Goal: Task Accomplishment & Management: Use online tool/utility

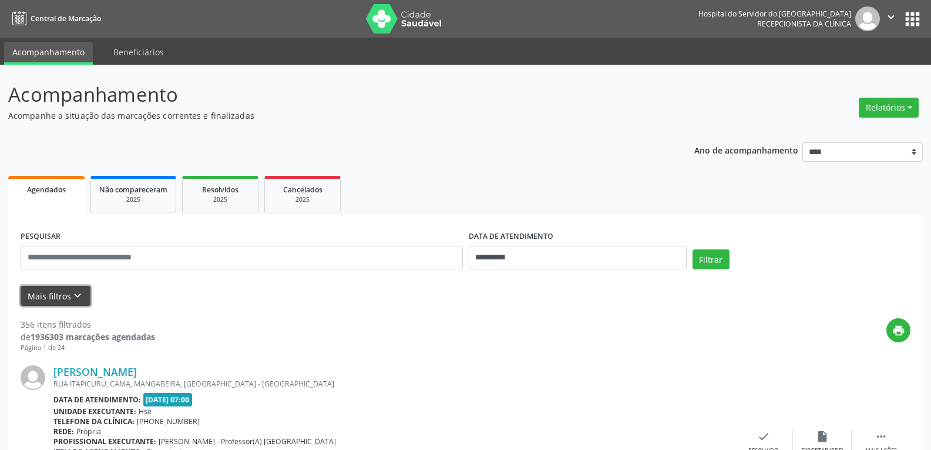
click at [41, 299] on button "Mais filtros keyboard_arrow_down" at bounding box center [56, 296] width 70 height 21
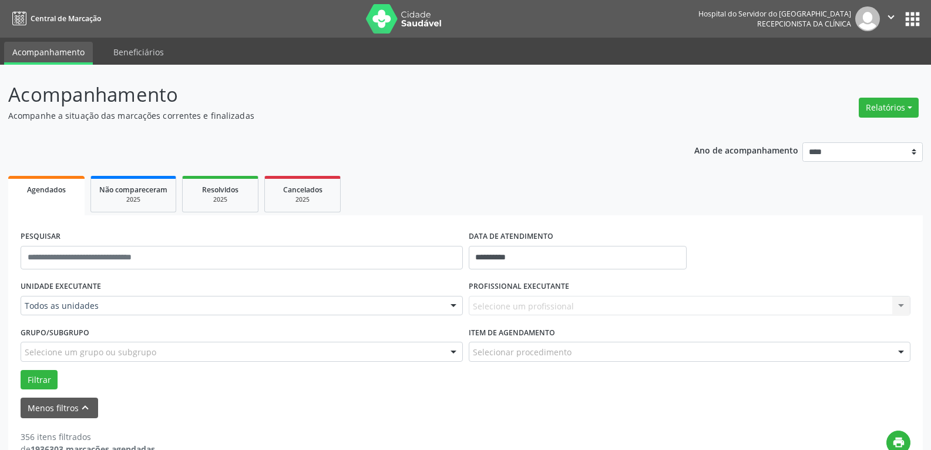
click at [63, 299] on div "Todos as unidades" at bounding box center [242, 306] width 442 height 20
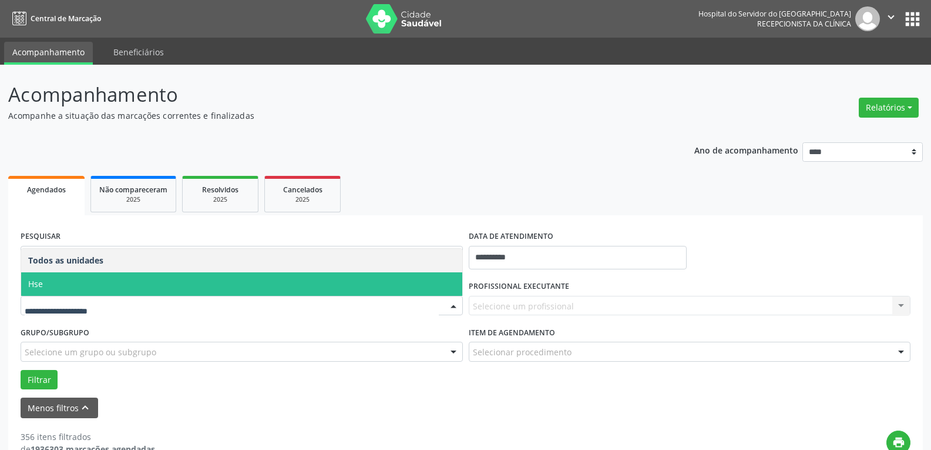
click at [53, 286] on span "Hse" at bounding box center [241, 284] width 441 height 24
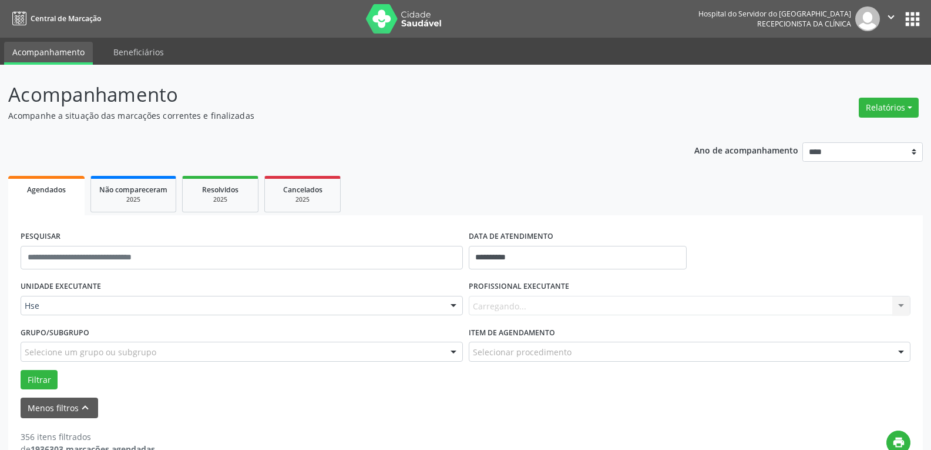
click at [607, 304] on div "Carregando... Nenhum resultado encontrado para: " " Não há nenhuma opção para s…" at bounding box center [690, 306] width 442 height 20
click at [525, 299] on div "Carregando... Nenhum resultado encontrado para: " " Não há nenhuma opção para s…" at bounding box center [690, 306] width 442 height 20
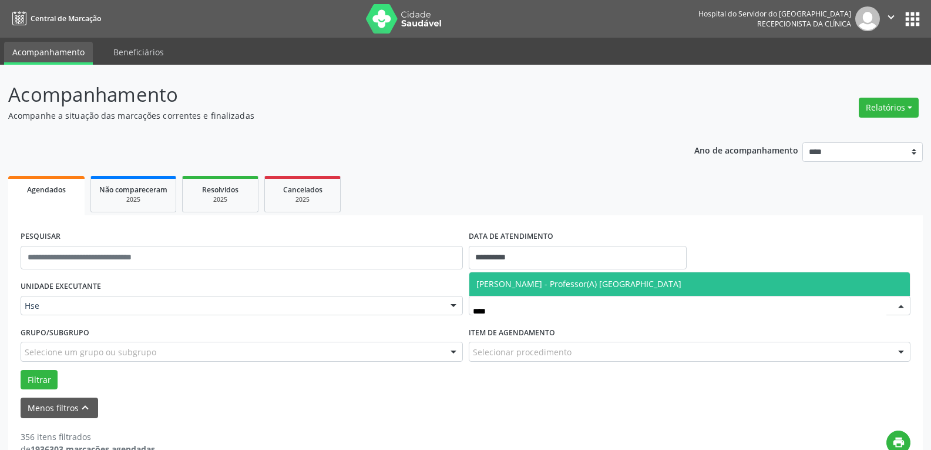
type input "*****"
click at [553, 289] on span "[PERSON_NAME] - Professor(A) [GEOGRAPHIC_DATA]" at bounding box center [579, 283] width 205 height 11
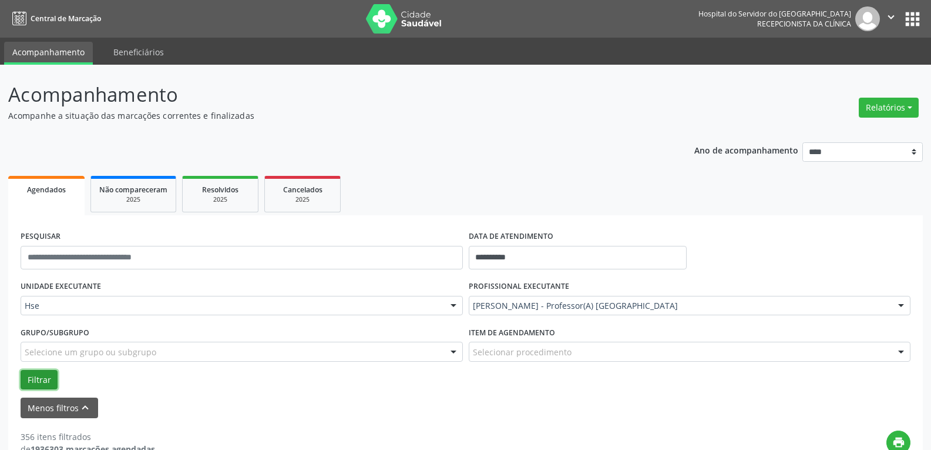
click at [41, 376] on button "Filtrar" at bounding box center [39, 380] width 37 height 20
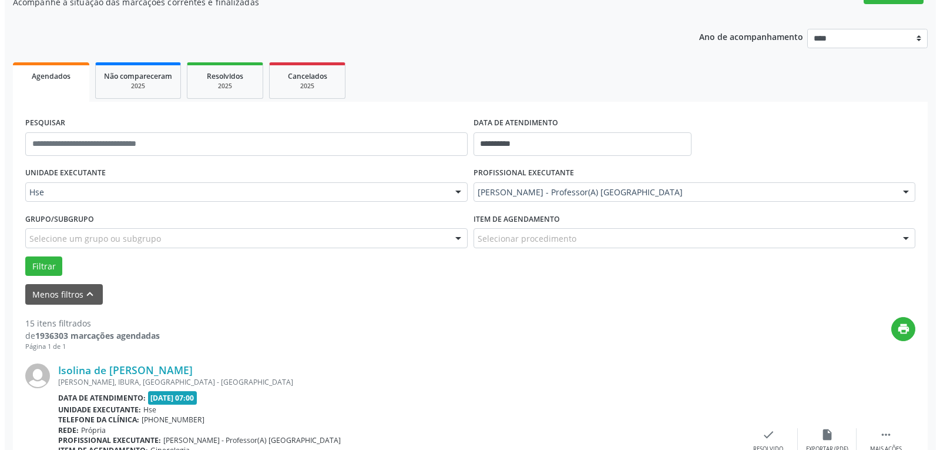
scroll to position [176, 0]
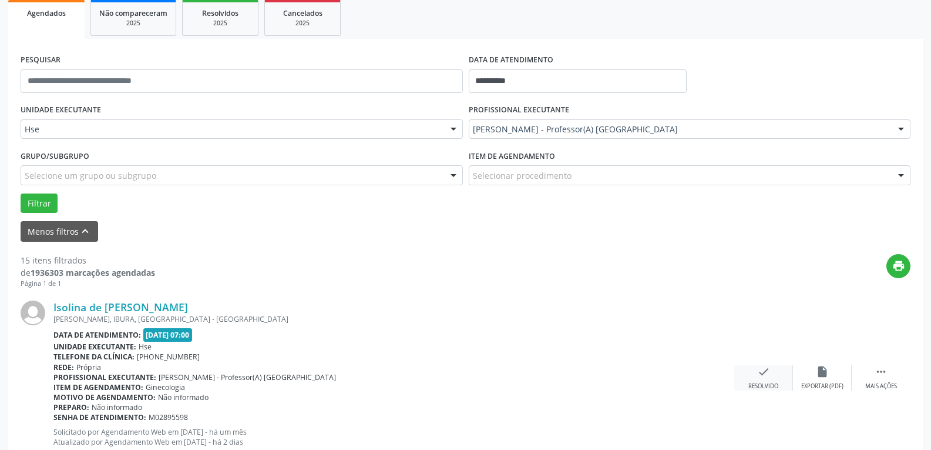
click at [746, 378] on div "check Resolvido" at bounding box center [764, 377] width 59 height 25
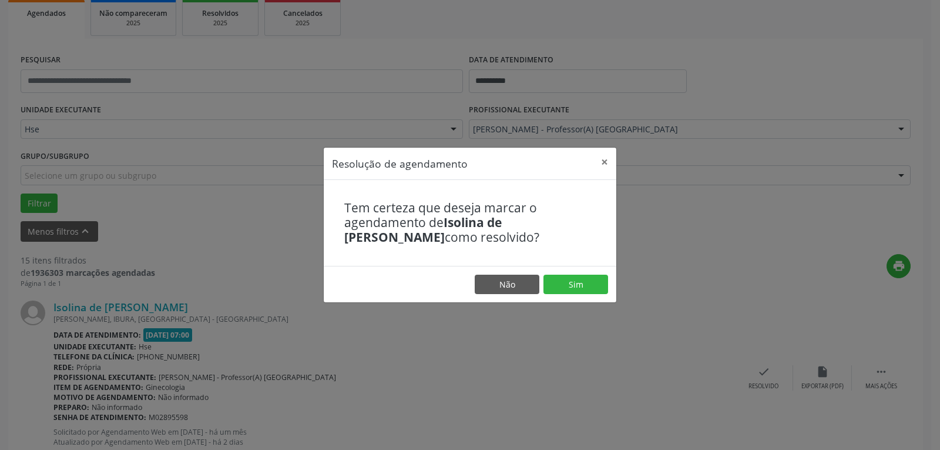
click at [576, 295] on footer "Não Sim" at bounding box center [470, 284] width 293 height 37
click at [581, 288] on button "Sim" at bounding box center [576, 284] width 65 height 20
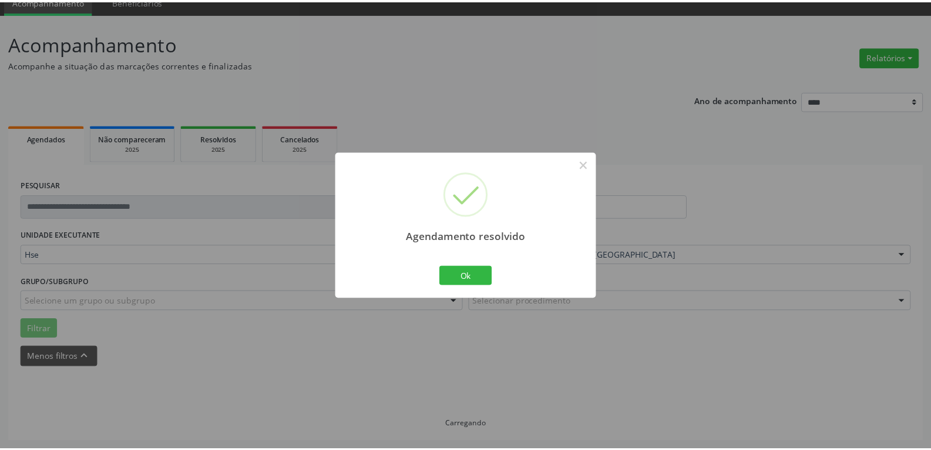
scroll to position [51, 0]
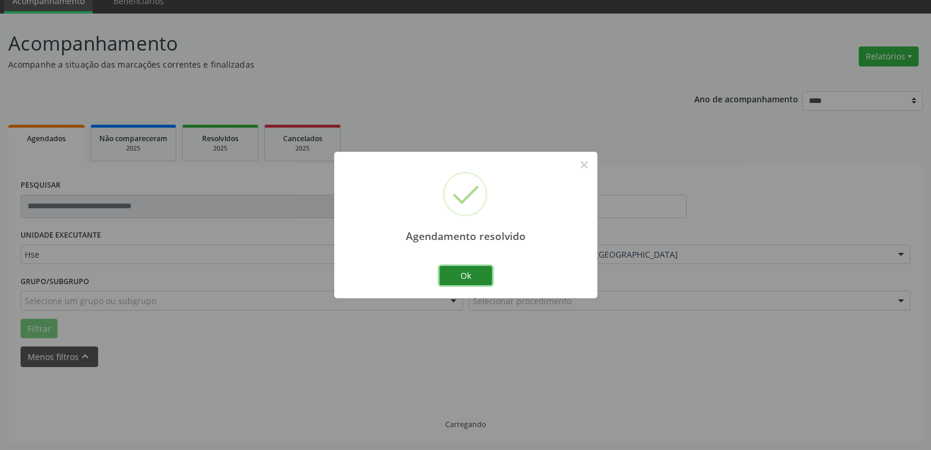
click at [490, 283] on button "Ok" at bounding box center [466, 276] width 53 height 20
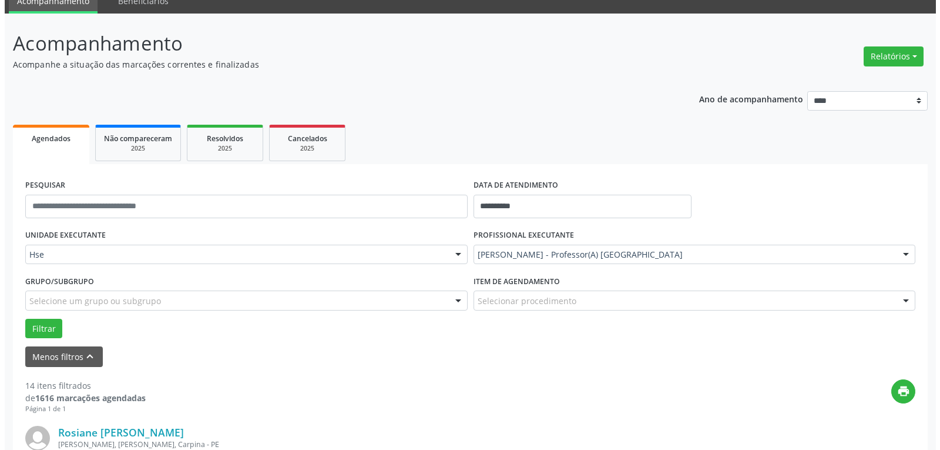
scroll to position [110, 0]
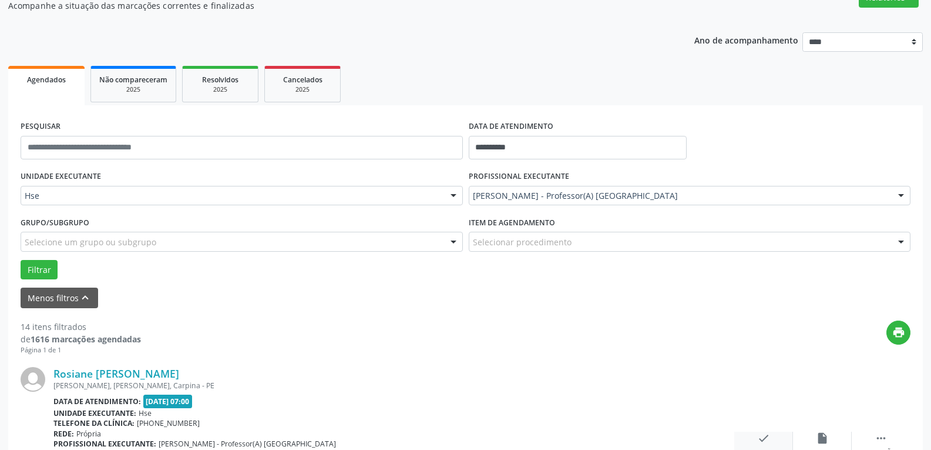
click at [759, 434] on icon "check" at bounding box center [763, 437] width 13 height 13
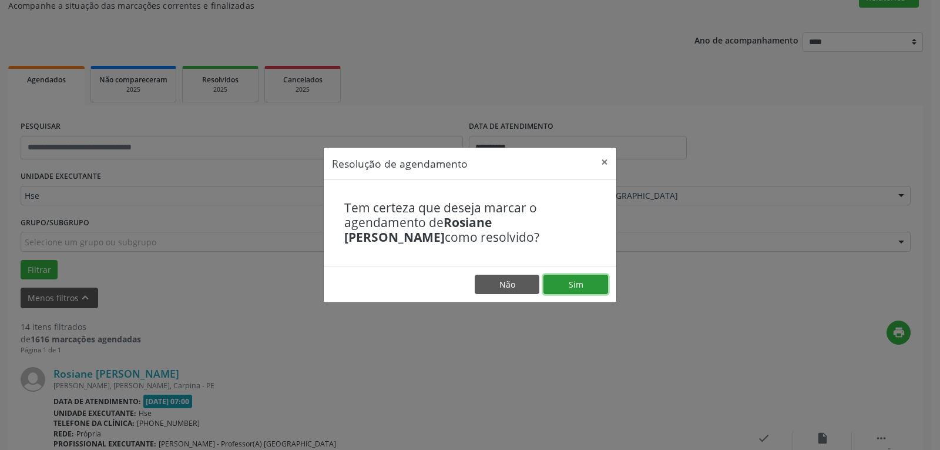
click at [566, 289] on button "Sim" at bounding box center [576, 284] width 65 height 20
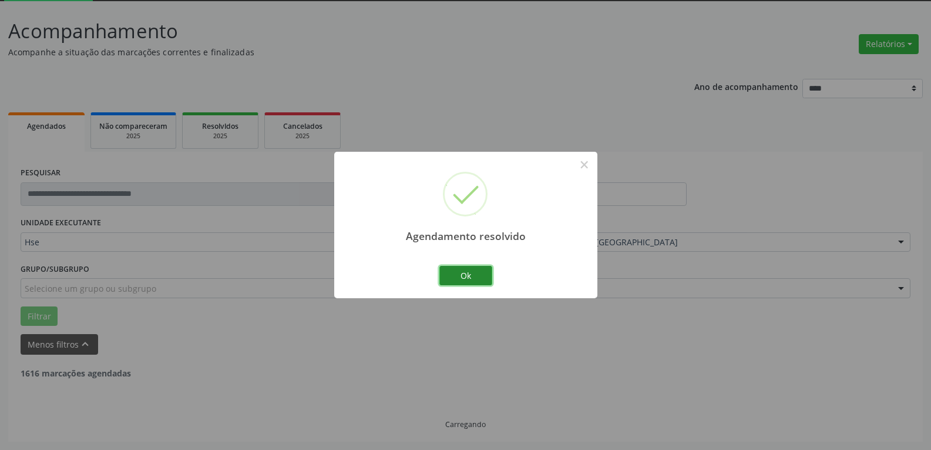
click at [482, 280] on button "Ok" at bounding box center [466, 276] width 53 height 20
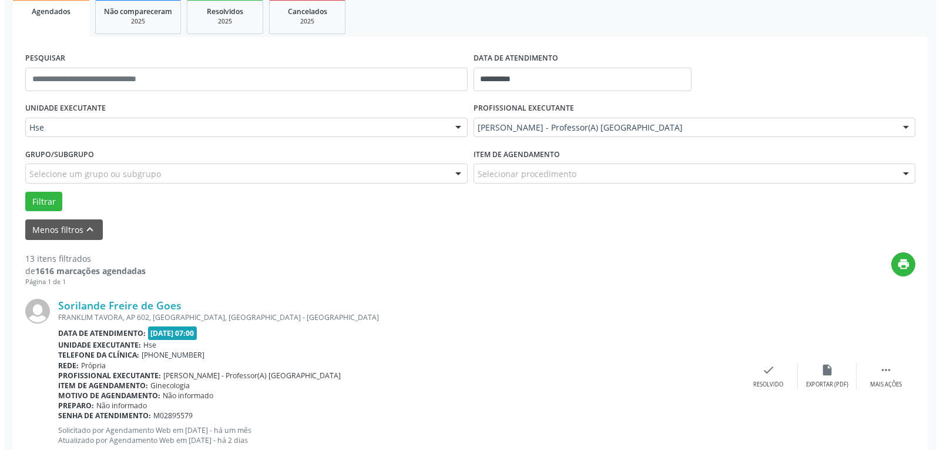
scroll to position [181, 0]
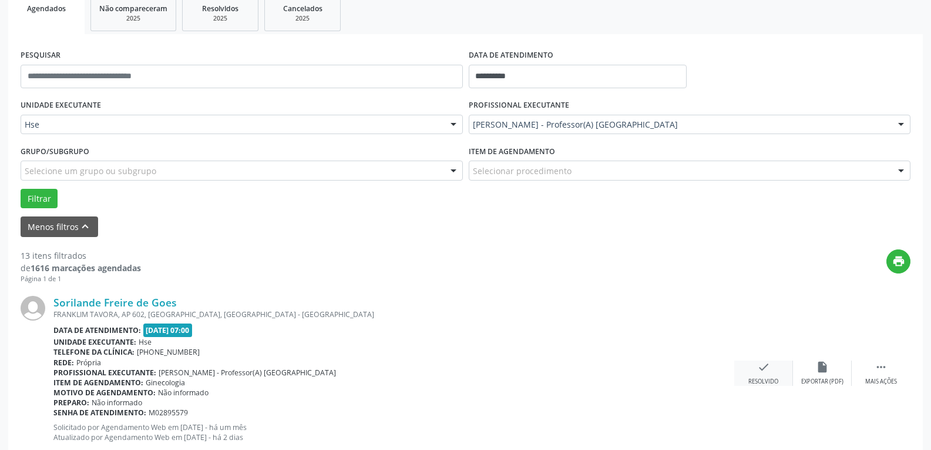
click at [772, 367] on div "check Resolvido" at bounding box center [764, 372] width 59 height 25
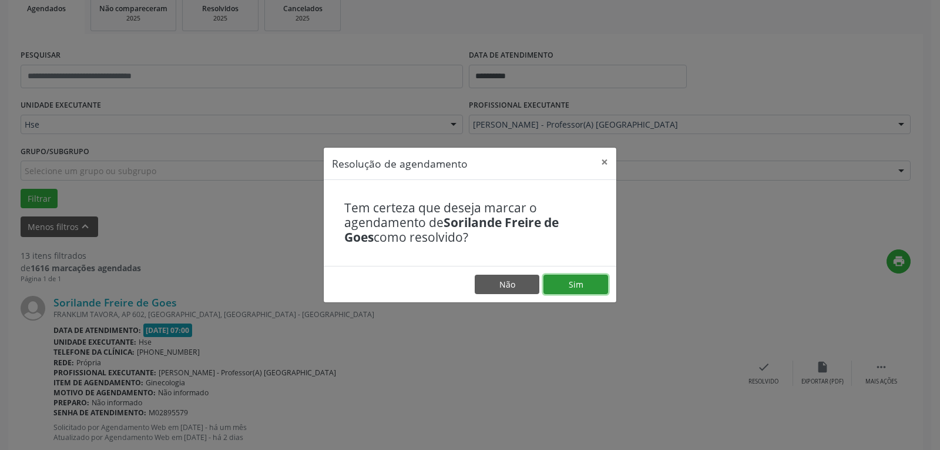
click at [571, 286] on button "Sim" at bounding box center [576, 284] width 65 height 20
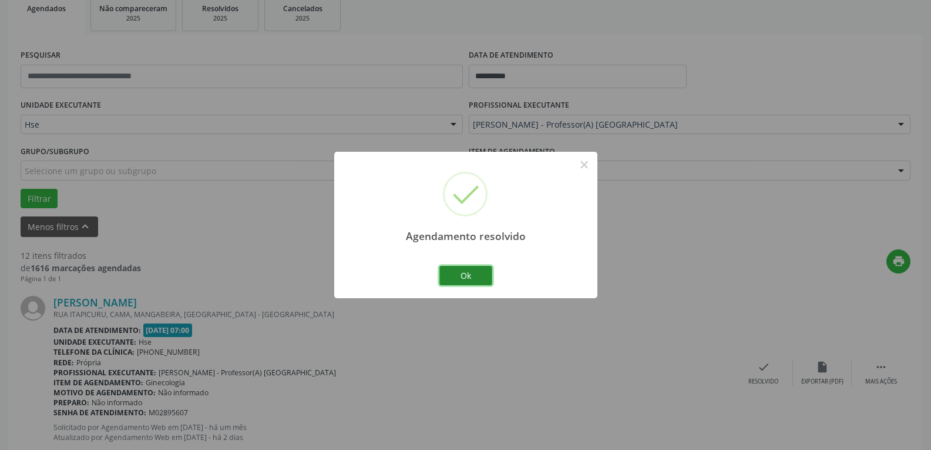
click at [452, 279] on button "Ok" at bounding box center [466, 276] width 53 height 20
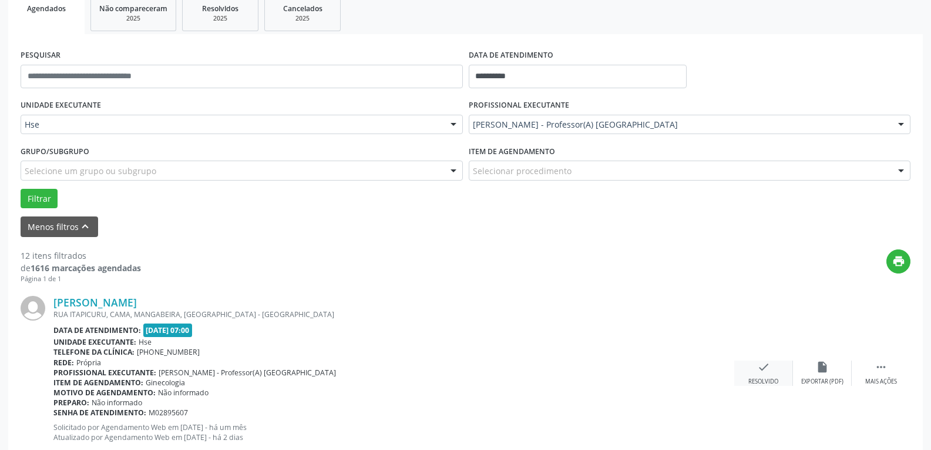
click at [772, 370] on div "check Resolvido" at bounding box center [764, 372] width 59 height 25
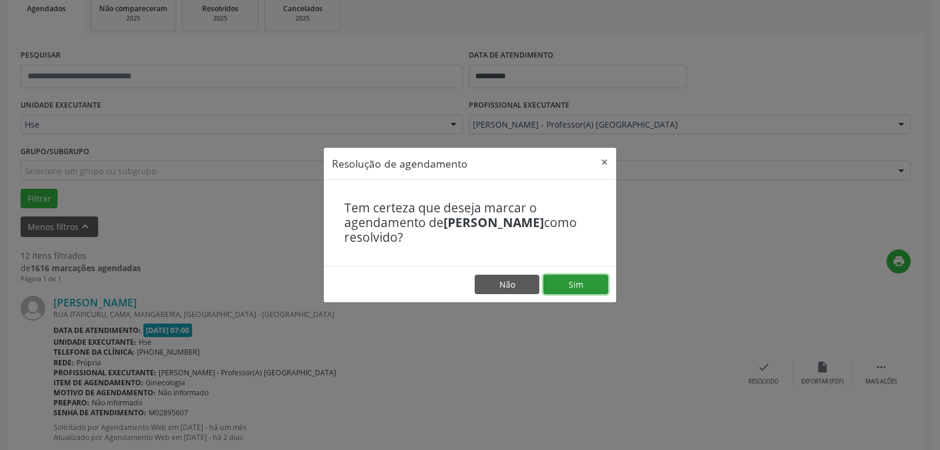
click at [581, 283] on button "Sim" at bounding box center [576, 284] width 65 height 20
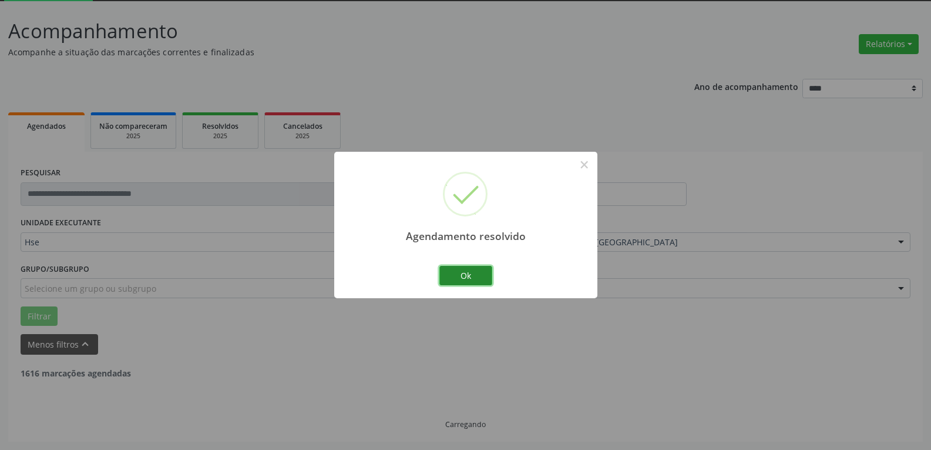
click at [460, 278] on button "Ok" at bounding box center [466, 276] width 53 height 20
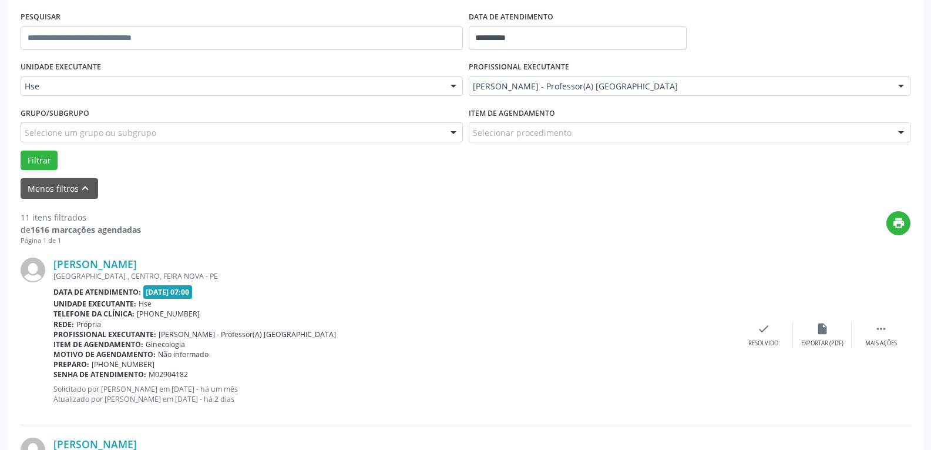
scroll to position [240, 0]
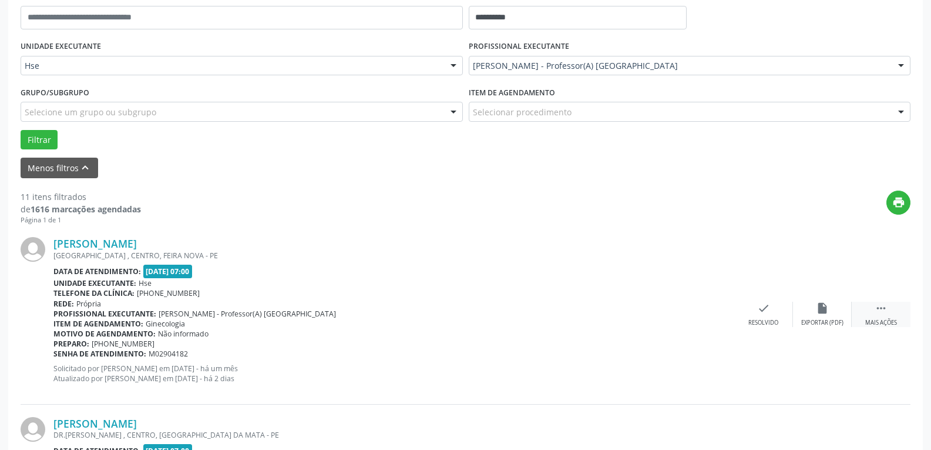
click at [893, 316] on div " Mais ações" at bounding box center [881, 313] width 59 height 25
click at [822, 313] on icon "alarm_off" at bounding box center [822, 307] width 13 height 13
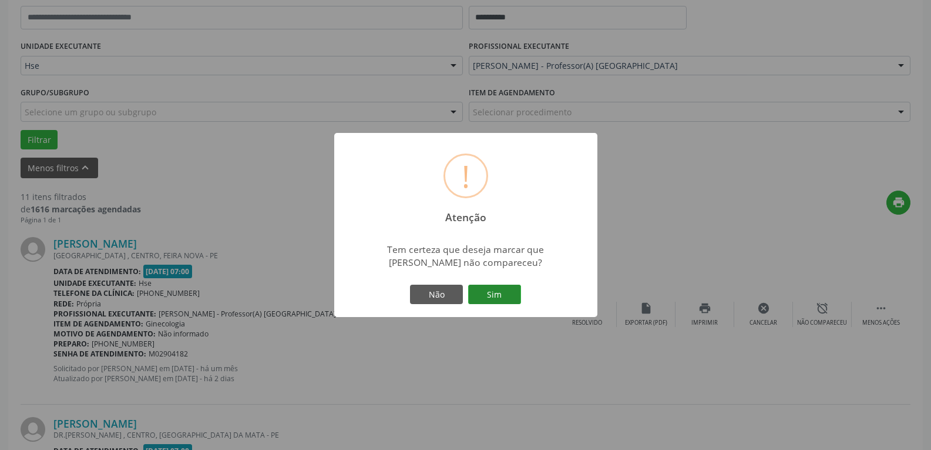
click at [518, 294] on button "Sim" at bounding box center [494, 294] width 53 height 20
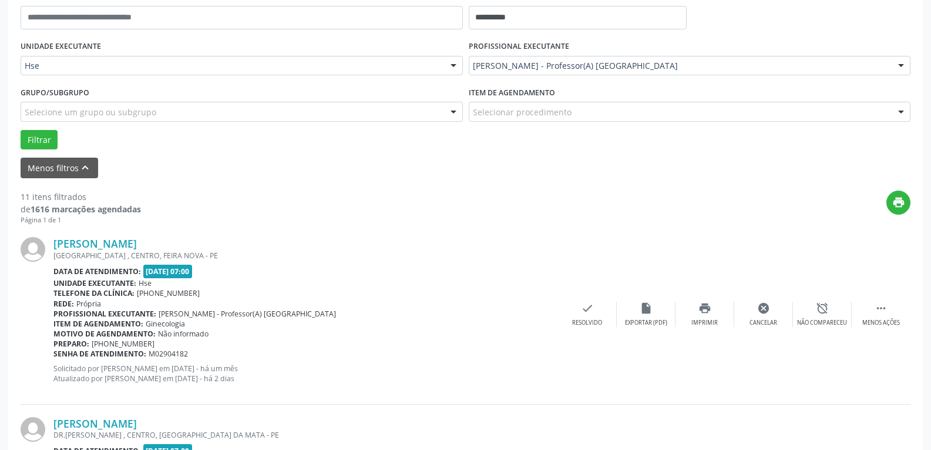
scroll to position [63, 0]
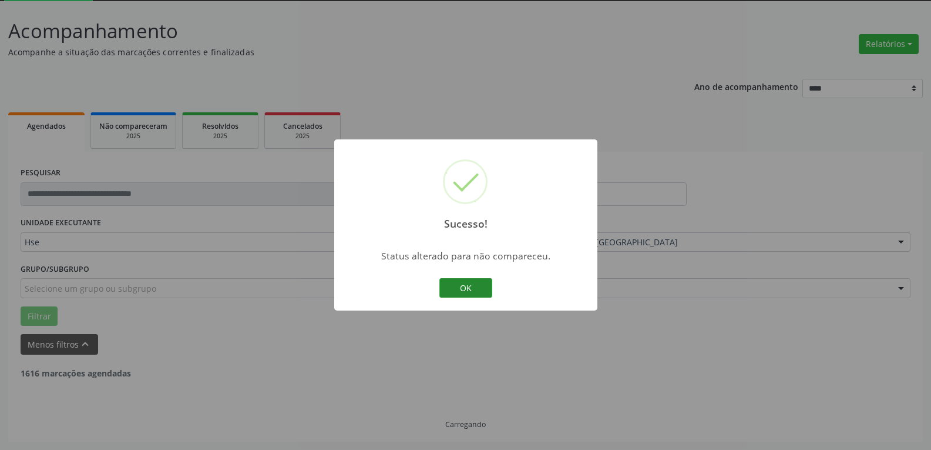
click at [450, 289] on button "OK" at bounding box center [466, 288] width 53 height 20
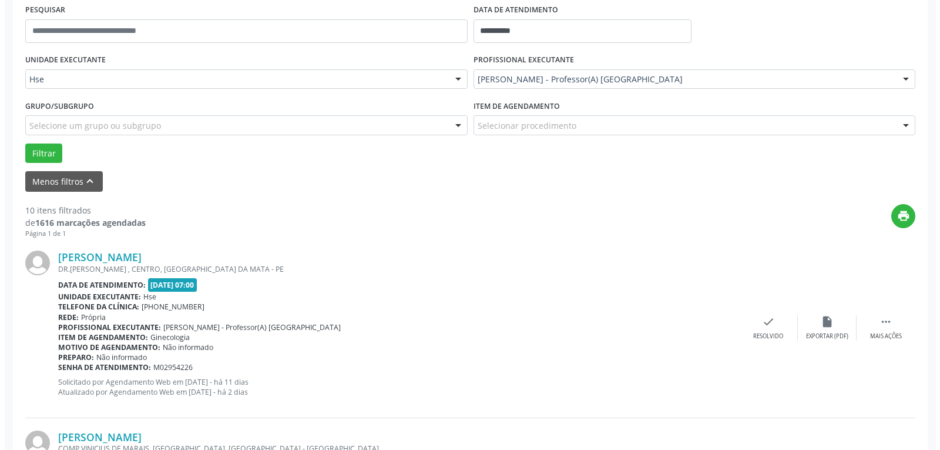
scroll to position [240, 0]
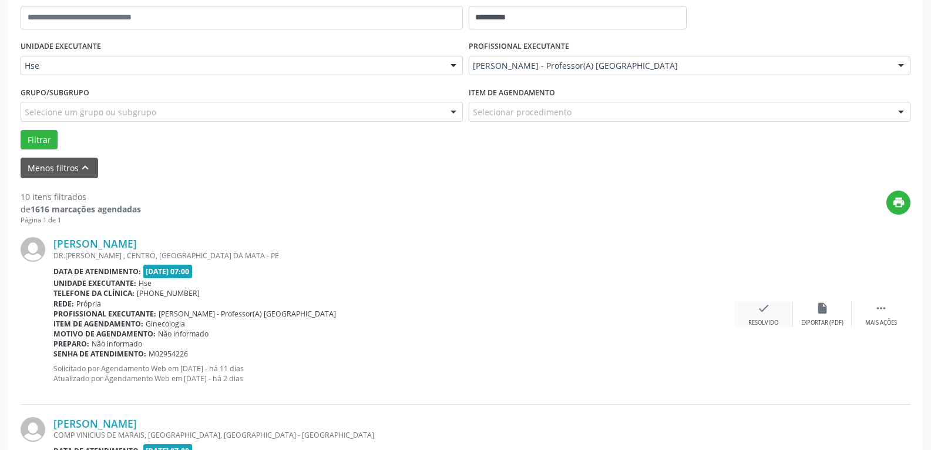
click at [757, 306] on icon "check" at bounding box center [763, 307] width 13 height 13
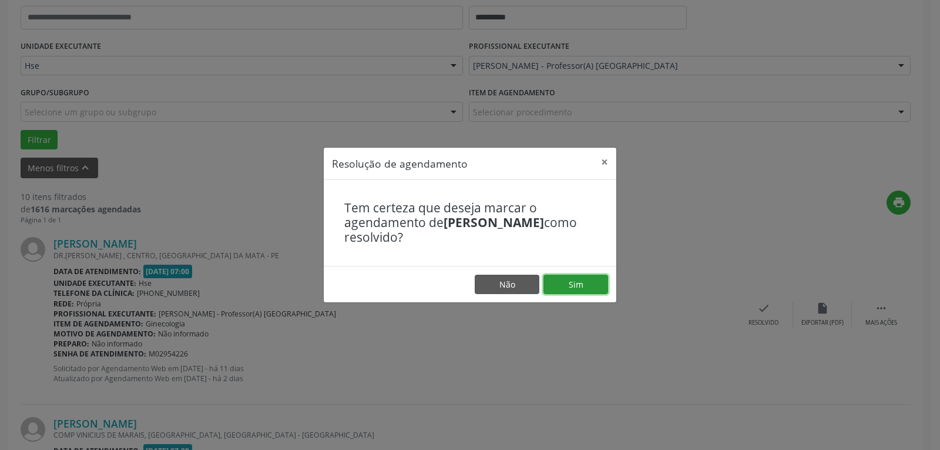
click at [587, 284] on button "Sim" at bounding box center [576, 284] width 65 height 20
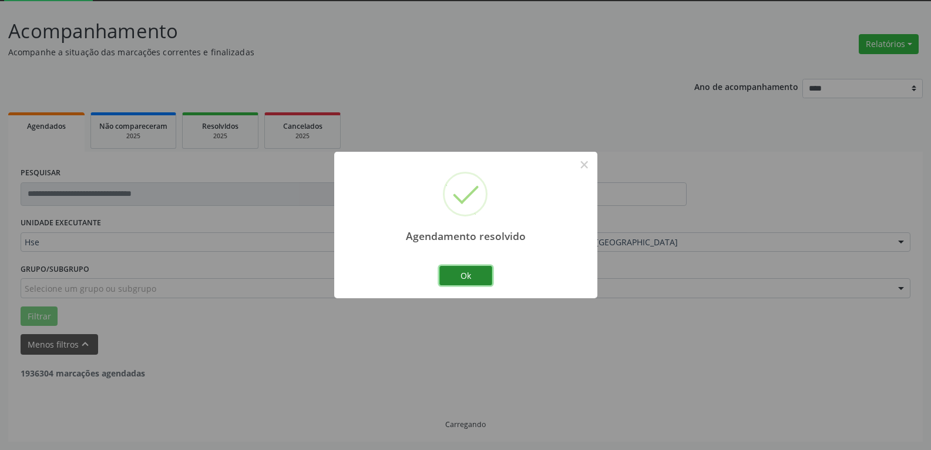
click at [480, 276] on button "Ok" at bounding box center [466, 276] width 53 height 20
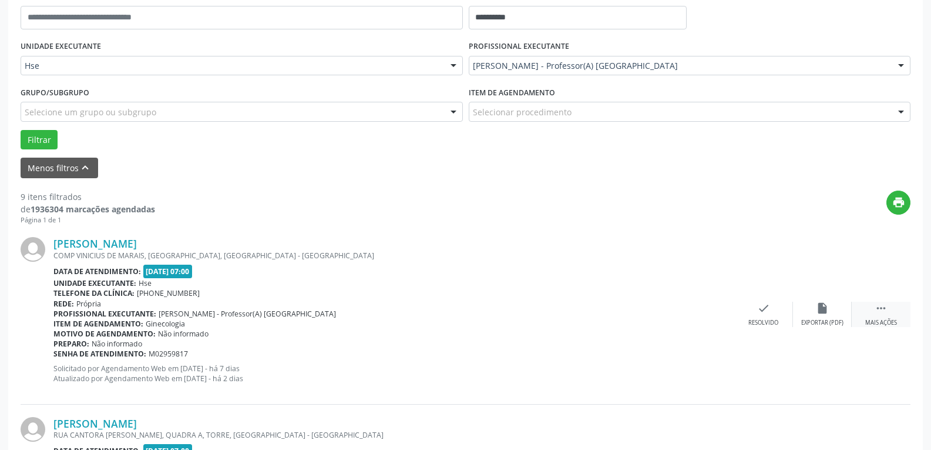
click at [874, 310] on div " Mais ações" at bounding box center [881, 313] width 59 height 25
click at [816, 308] on icon "alarm_off" at bounding box center [822, 307] width 13 height 13
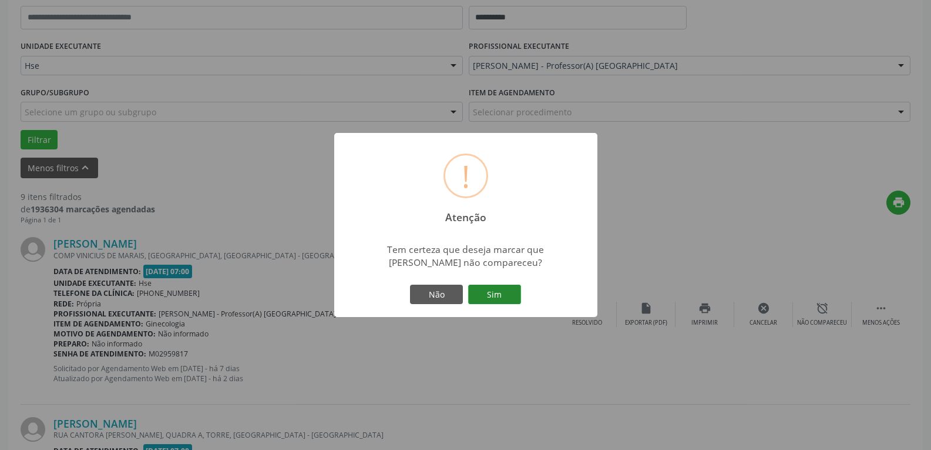
click at [496, 303] on button "Sim" at bounding box center [494, 294] width 53 height 20
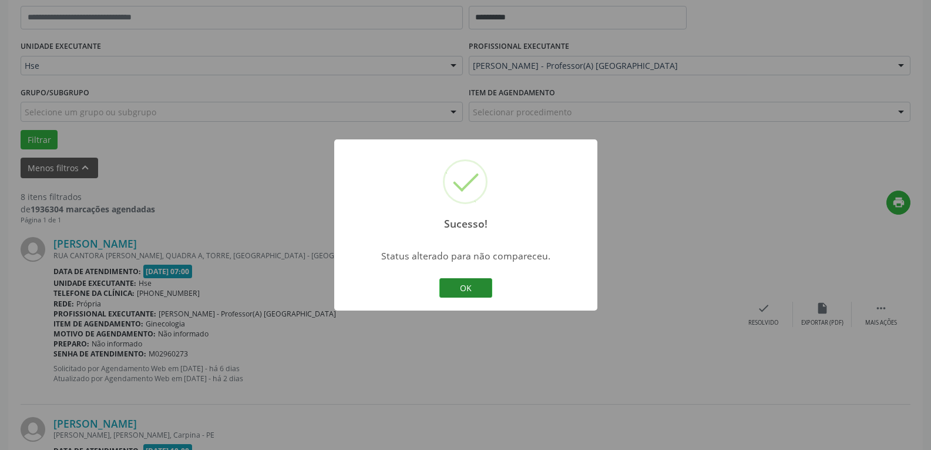
click at [468, 284] on button "OK" at bounding box center [466, 288] width 53 height 20
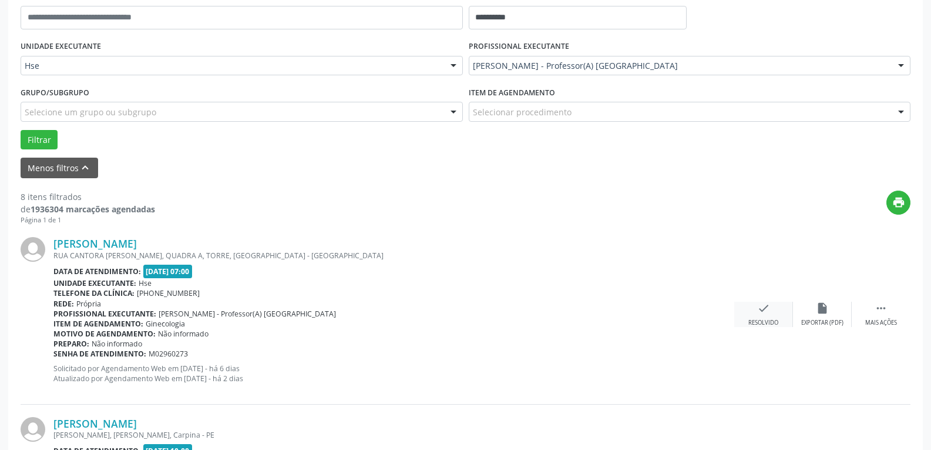
click at [749, 312] on div "check Resolvido" at bounding box center [764, 313] width 59 height 25
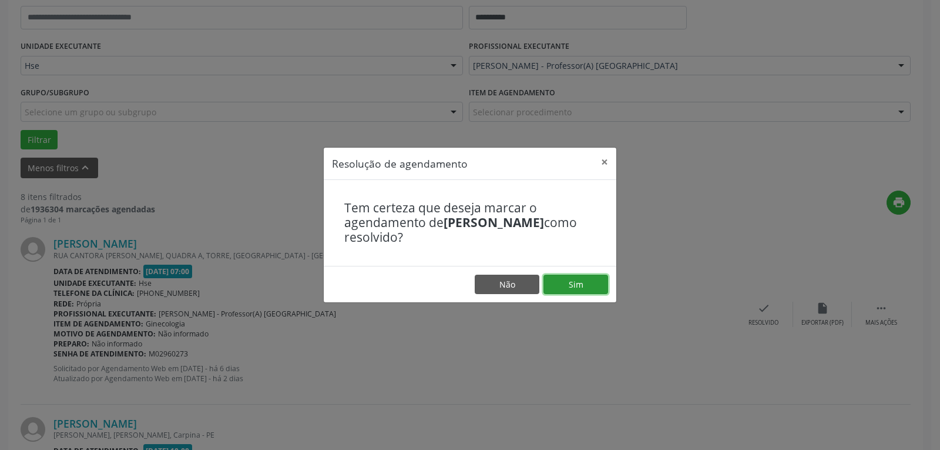
click at [577, 290] on button "Sim" at bounding box center [576, 284] width 65 height 20
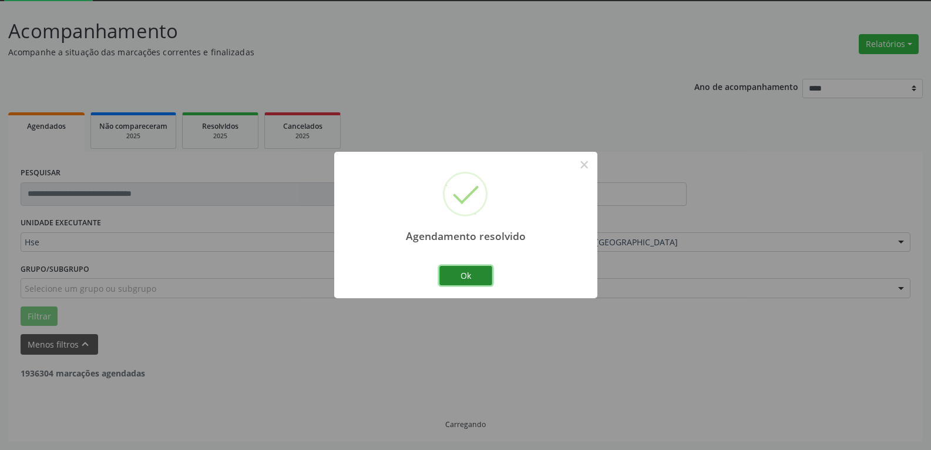
click at [462, 270] on button "Ok" at bounding box center [466, 276] width 53 height 20
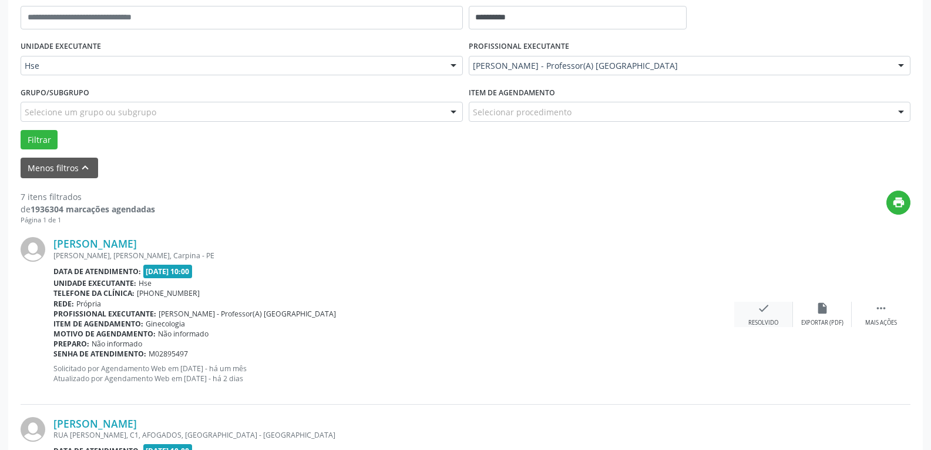
click at [771, 315] on div "check Resolvido" at bounding box center [764, 313] width 59 height 25
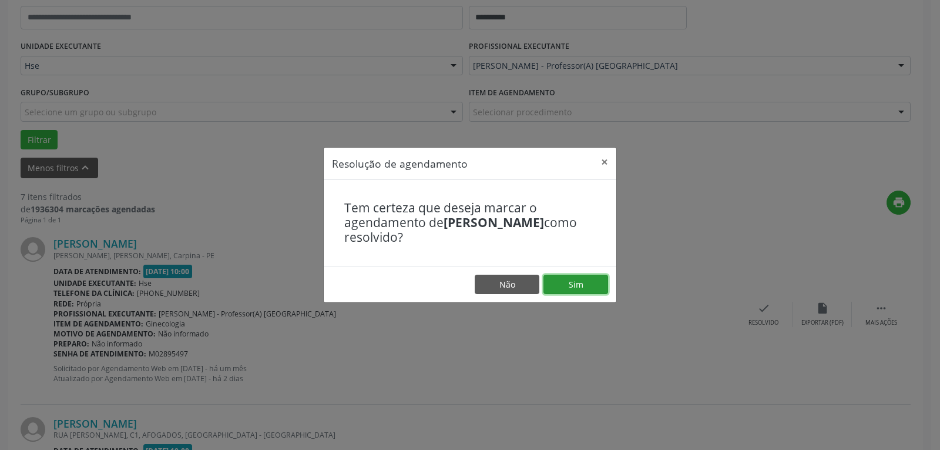
click at [587, 290] on button "Sim" at bounding box center [576, 284] width 65 height 20
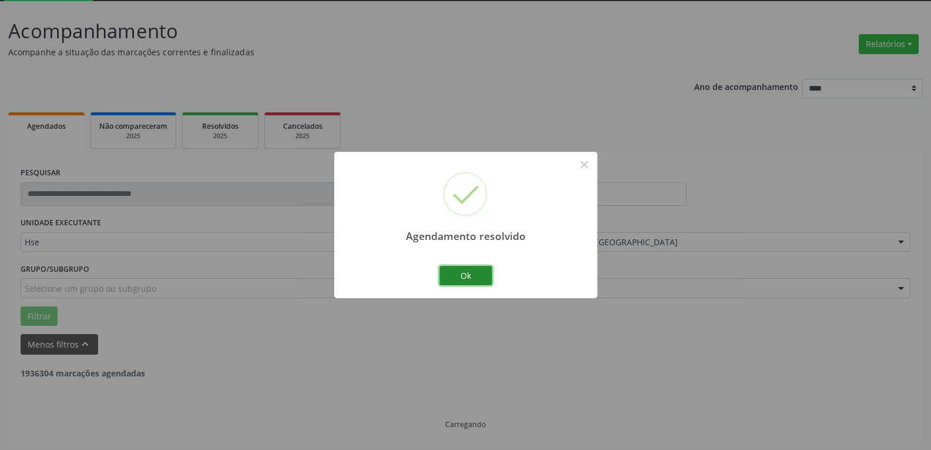
click at [484, 279] on button "Ok" at bounding box center [466, 276] width 53 height 20
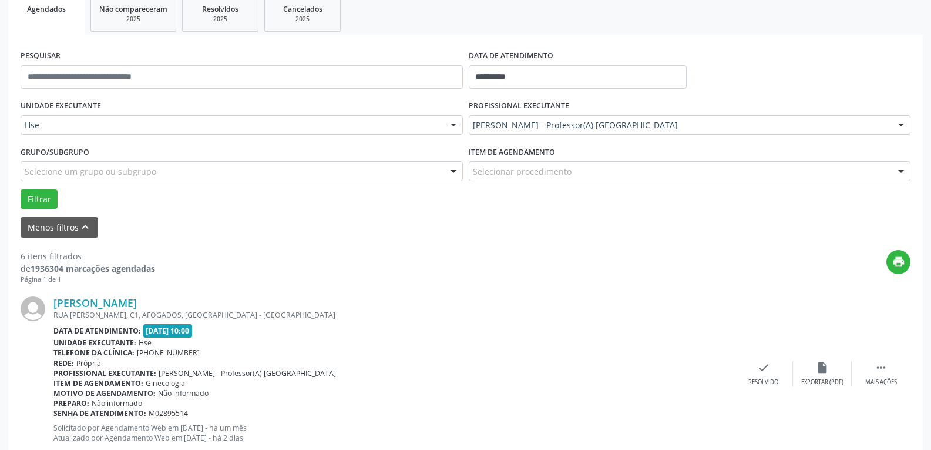
scroll to position [181, 0]
click at [870, 374] on div " Mais ações" at bounding box center [881, 372] width 59 height 25
click at [825, 366] on icon "alarm_off" at bounding box center [822, 366] width 13 height 13
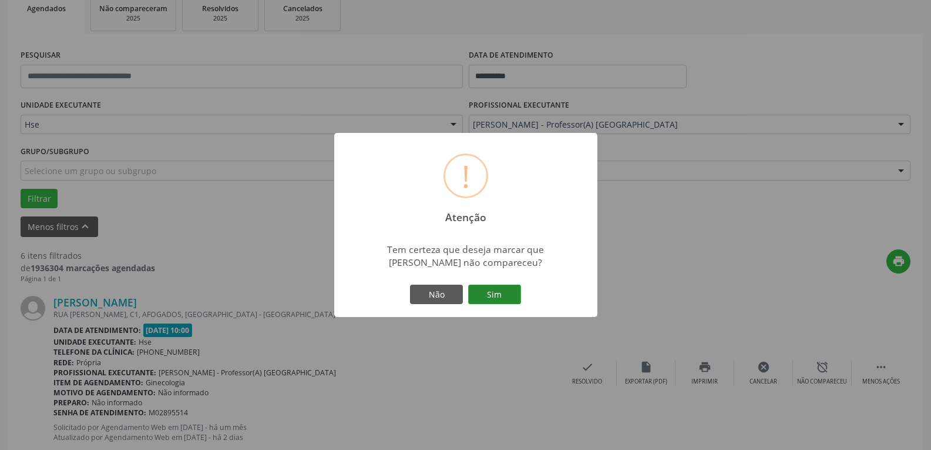
click at [509, 299] on button "Sim" at bounding box center [494, 294] width 53 height 20
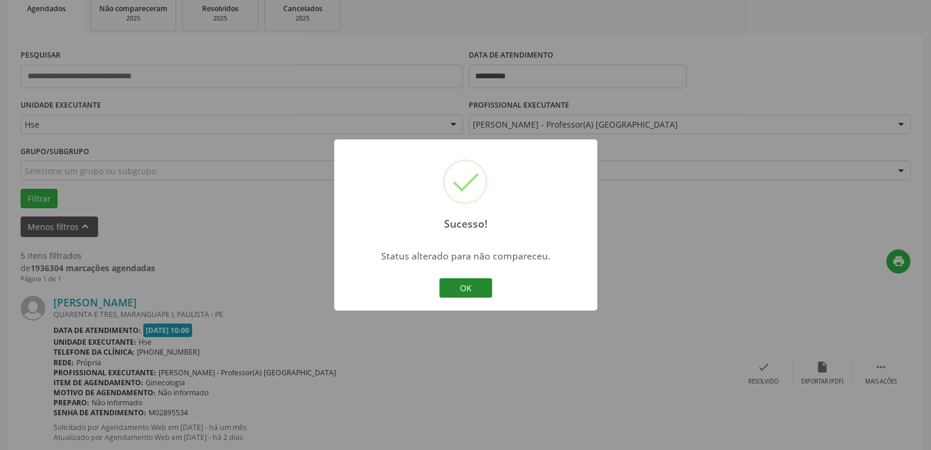
click at [458, 289] on button "OK" at bounding box center [466, 288] width 53 height 20
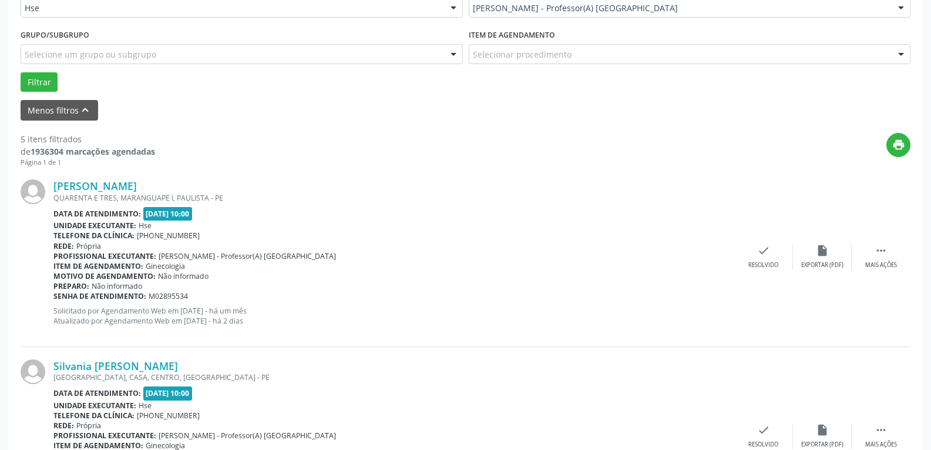
scroll to position [299, 0]
click at [881, 261] on div "Mais ações" at bounding box center [882, 264] width 32 height 8
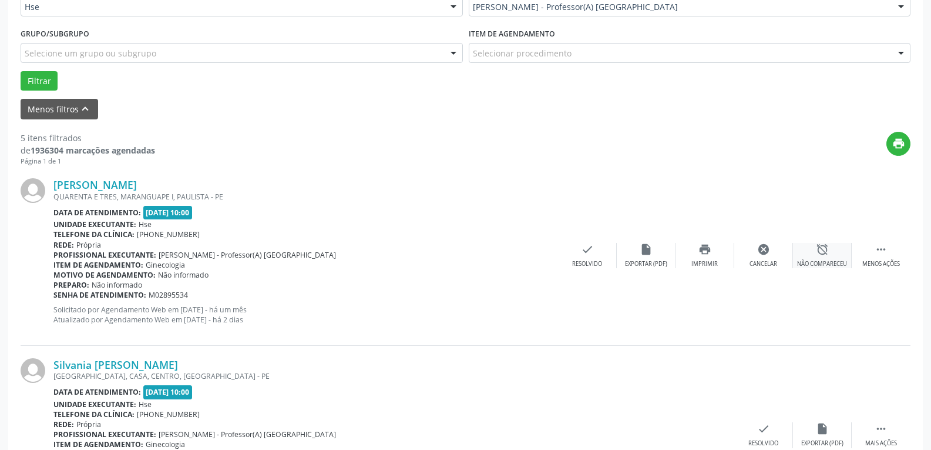
click at [814, 260] on div "Não compareceu" at bounding box center [822, 264] width 50 height 8
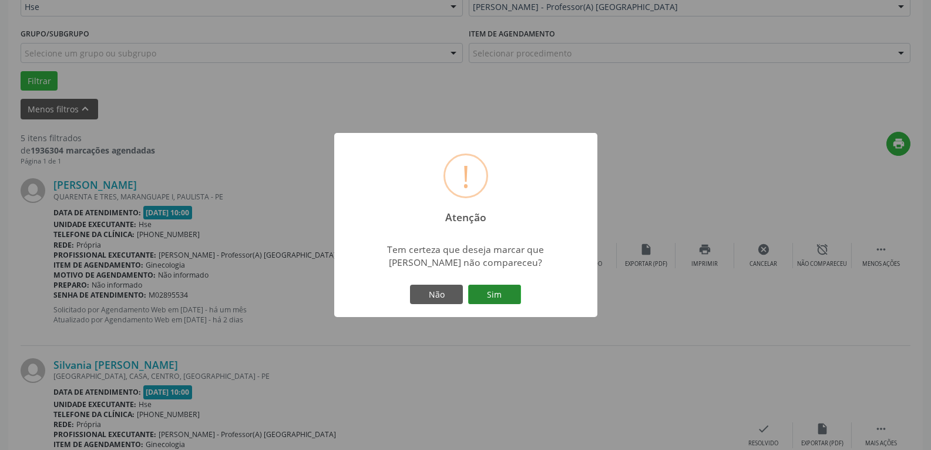
click at [494, 292] on button "Sim" at bounding box center [494, 294] width 53 height 20
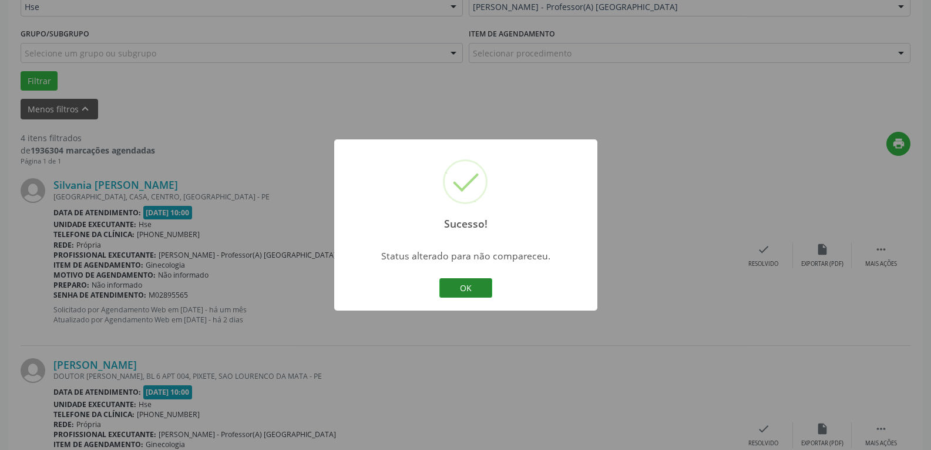
click at [476, 286] on button "OK" at bounding box center [466, 288] width 53 height 20
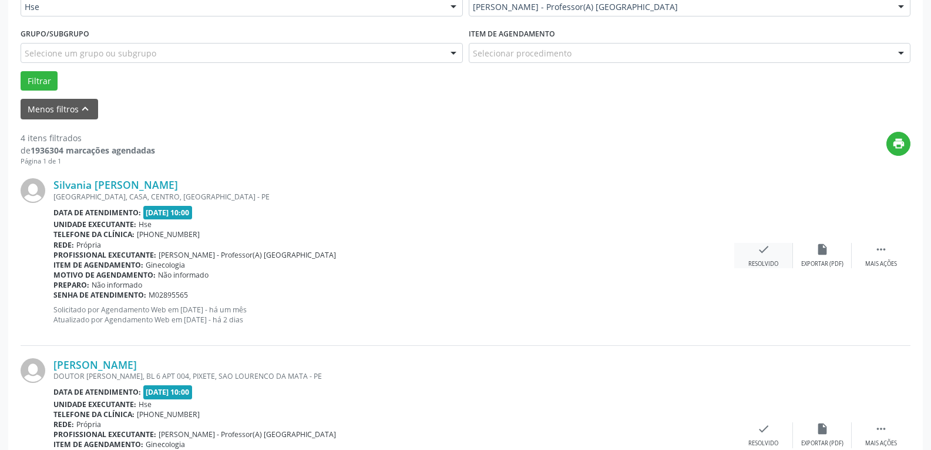
click at [756, 261] on div "Resolvido" at bounding box center [764, 264] width 30 height 8
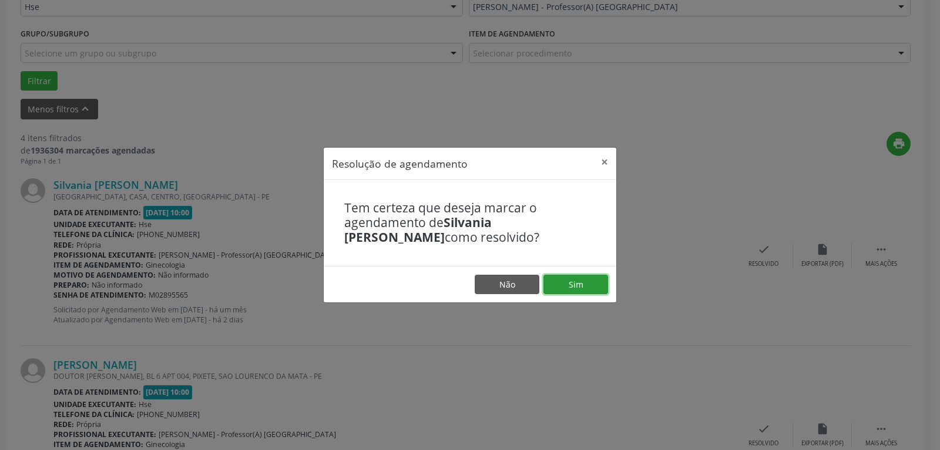
click at [590, 284] on button "Sim" at bounding box center [576, 284] width 65 height 20
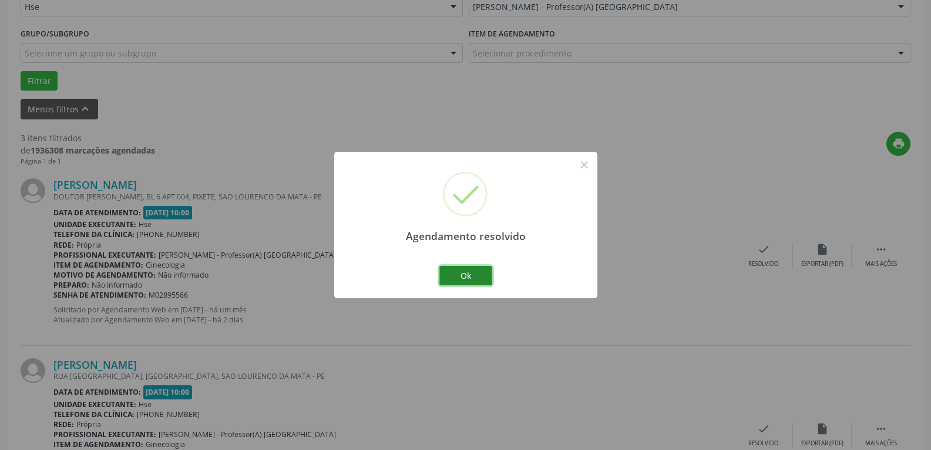
click at [471, 276] on button "Ok" at bounding box center [466, 276] width 53 height 20
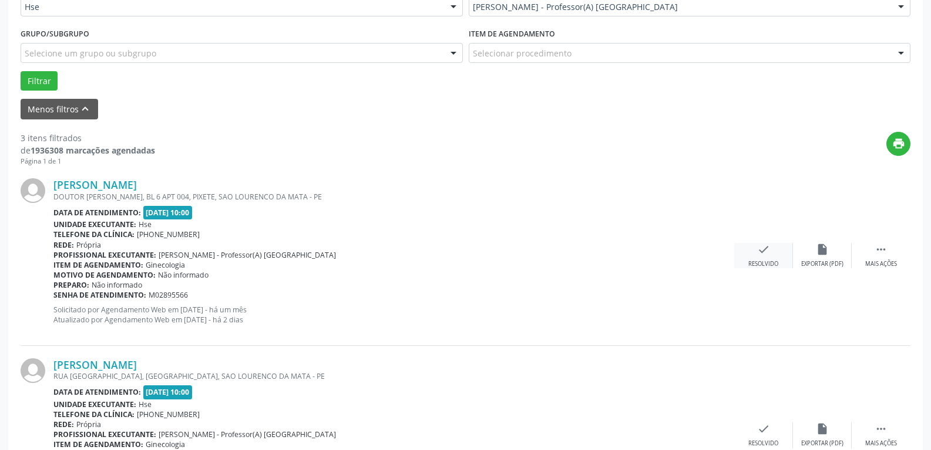
click at [764, 259] on div "check Resolvido" at bounding box center [764, 255] width 59 height 25
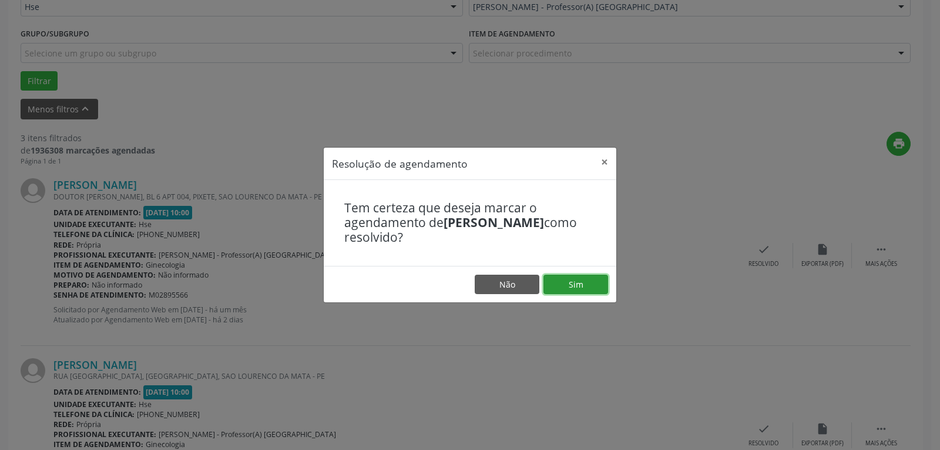
click at [580, 283] on button "Sim" at bounding box center [576, 284] width 65 height 20
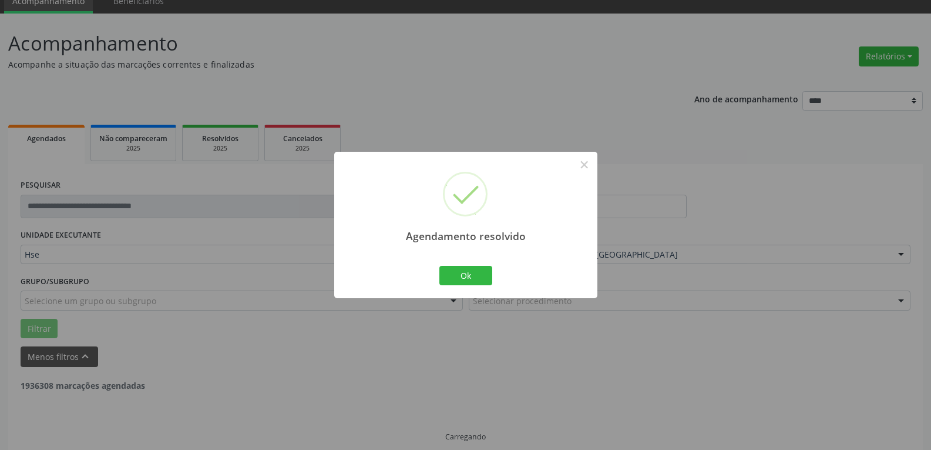
scroll to position [63, 0]
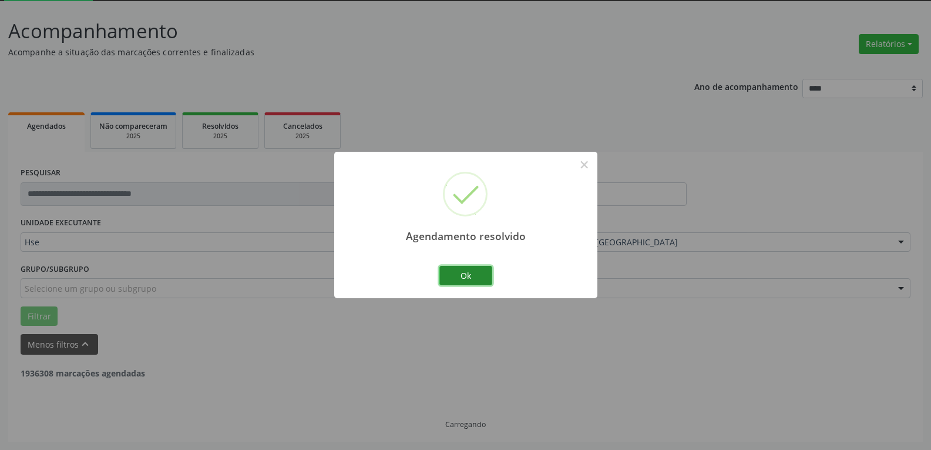
click at [464, 268] on button "Ok" at bounding box center [466, 276] width 53 height 20
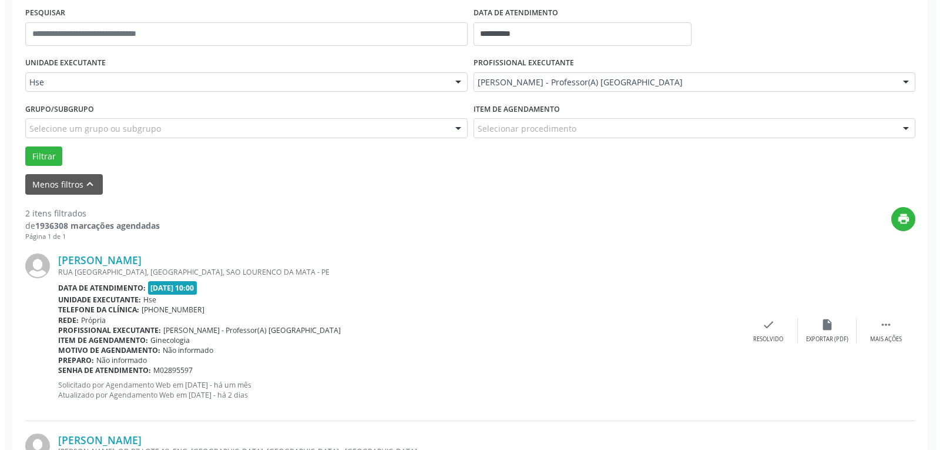
scroll to position [240, 0]
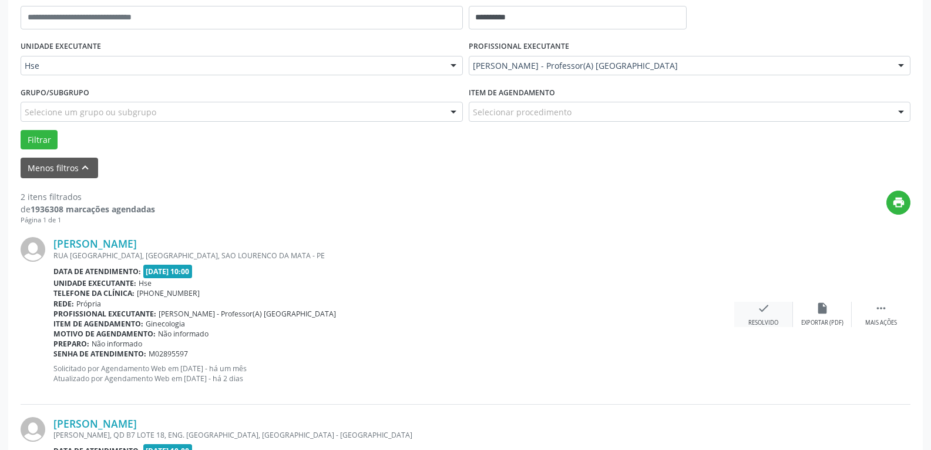
click at [766, 312] on icon "check" at bounding box center [763, 307] width 13 height 13
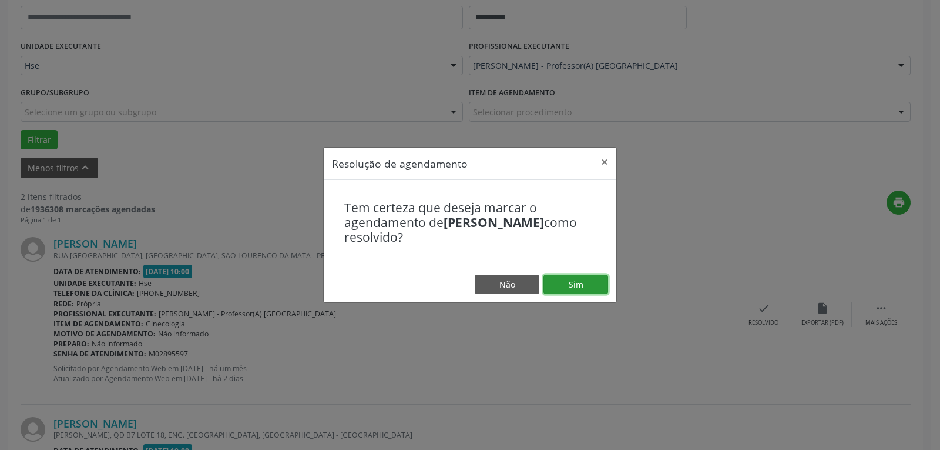
click at [595, 283] on button "Sim" at bounding box center [576, 284] width 65 height 20
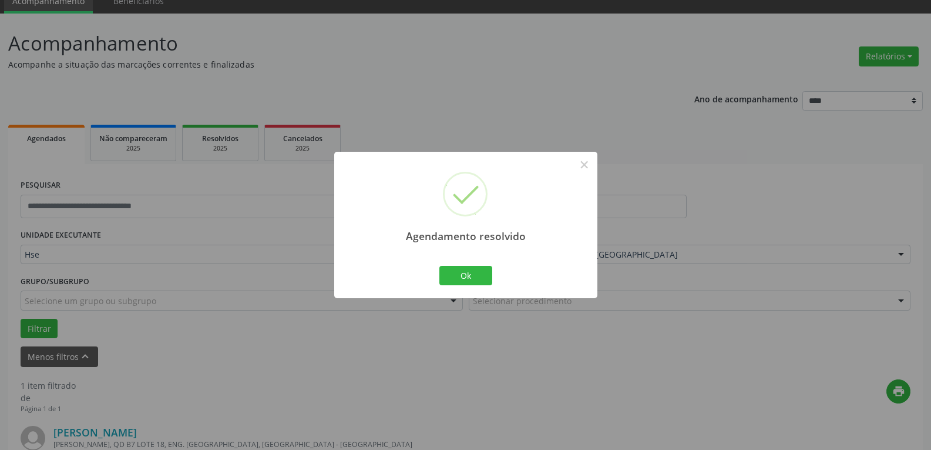
scroll to position [214, 0]
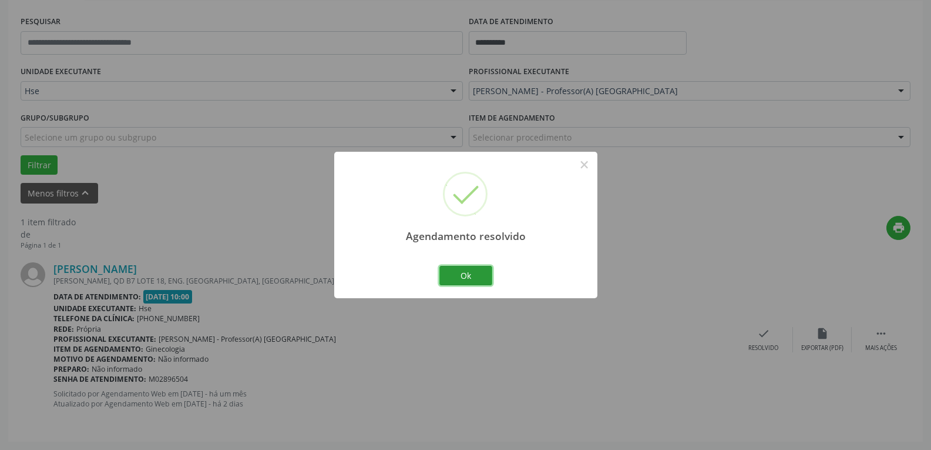
click at [468, 267] on button "Ok" at bounding box center [466, 276] width 53 height 20
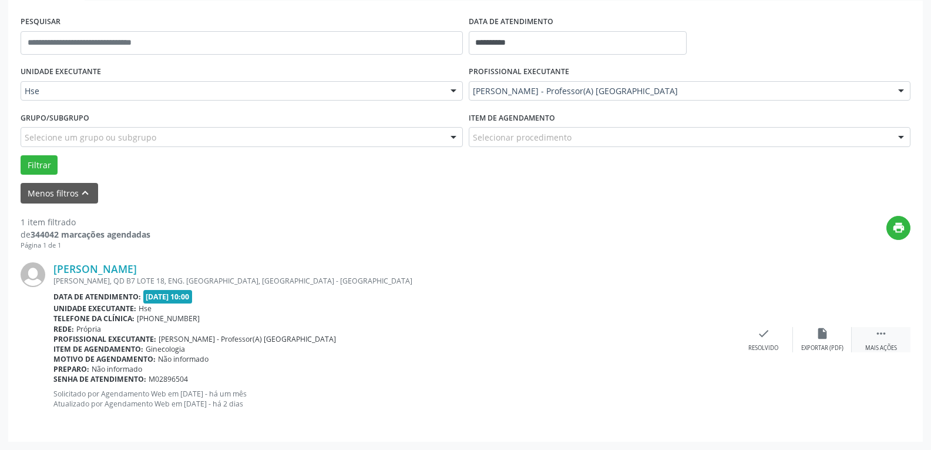
click at [873, 334] on div " Mais ações" at bounding box center [881, 339] width 59 height 25
click at [810, 329] on div "alarm_off Não compareceu" at bounding box center [822, 339] width 59 height 25
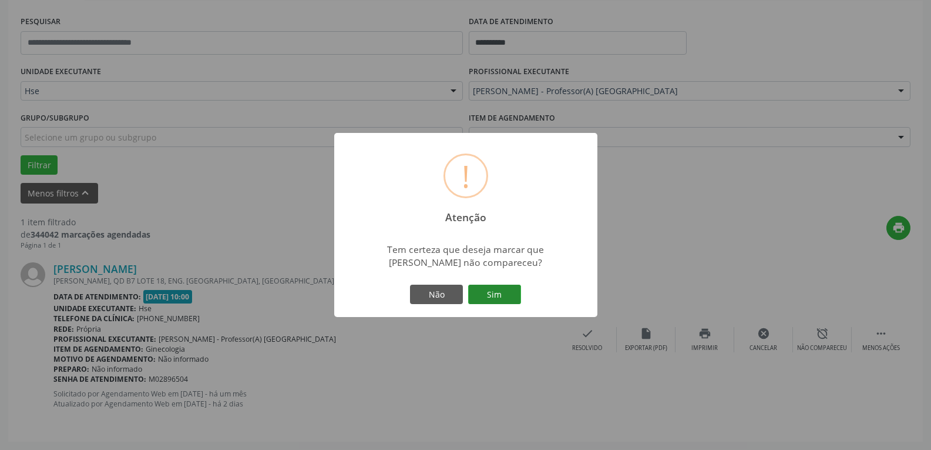
click at [498, 294] on button "Sim" at bounding box center [494, 294] width 53 height 20
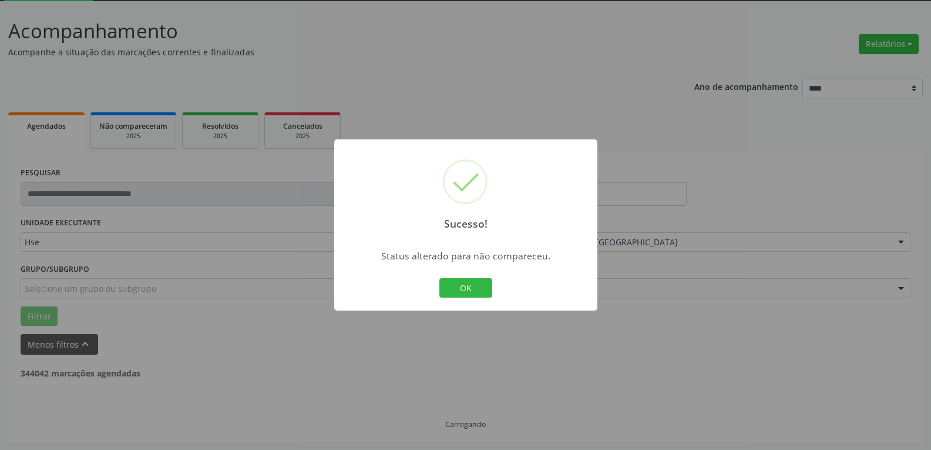
scroll to position [26, 0]
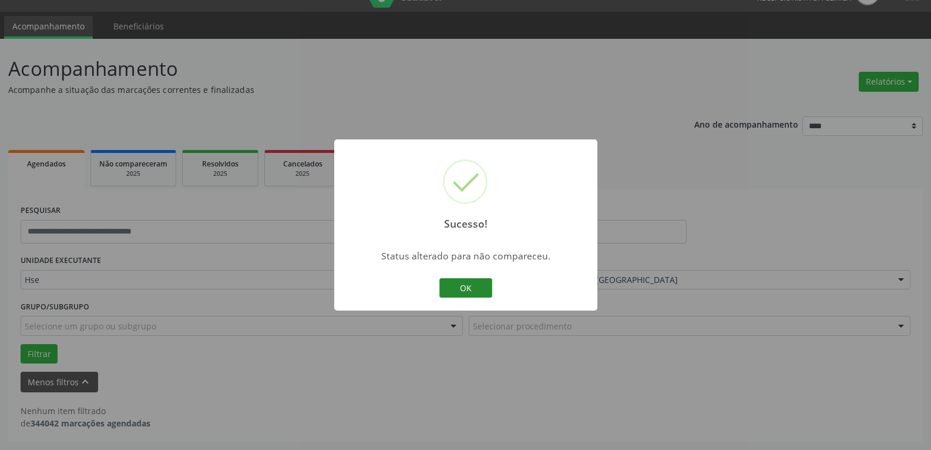
click at [468, 295] on button "OK" at bounding box center [466, 288] width 53 height 20
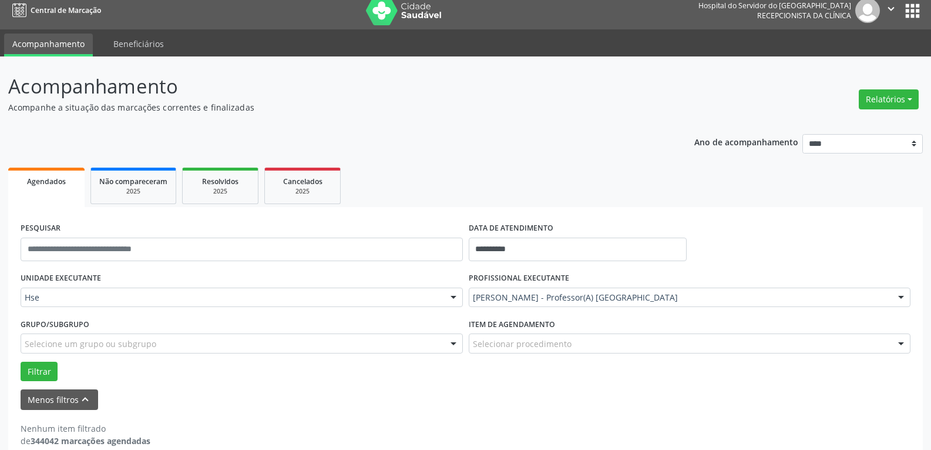
scroll to position [0, 0]
